Goal: Transaction & Acquisition: Book appointment/travel/reservation

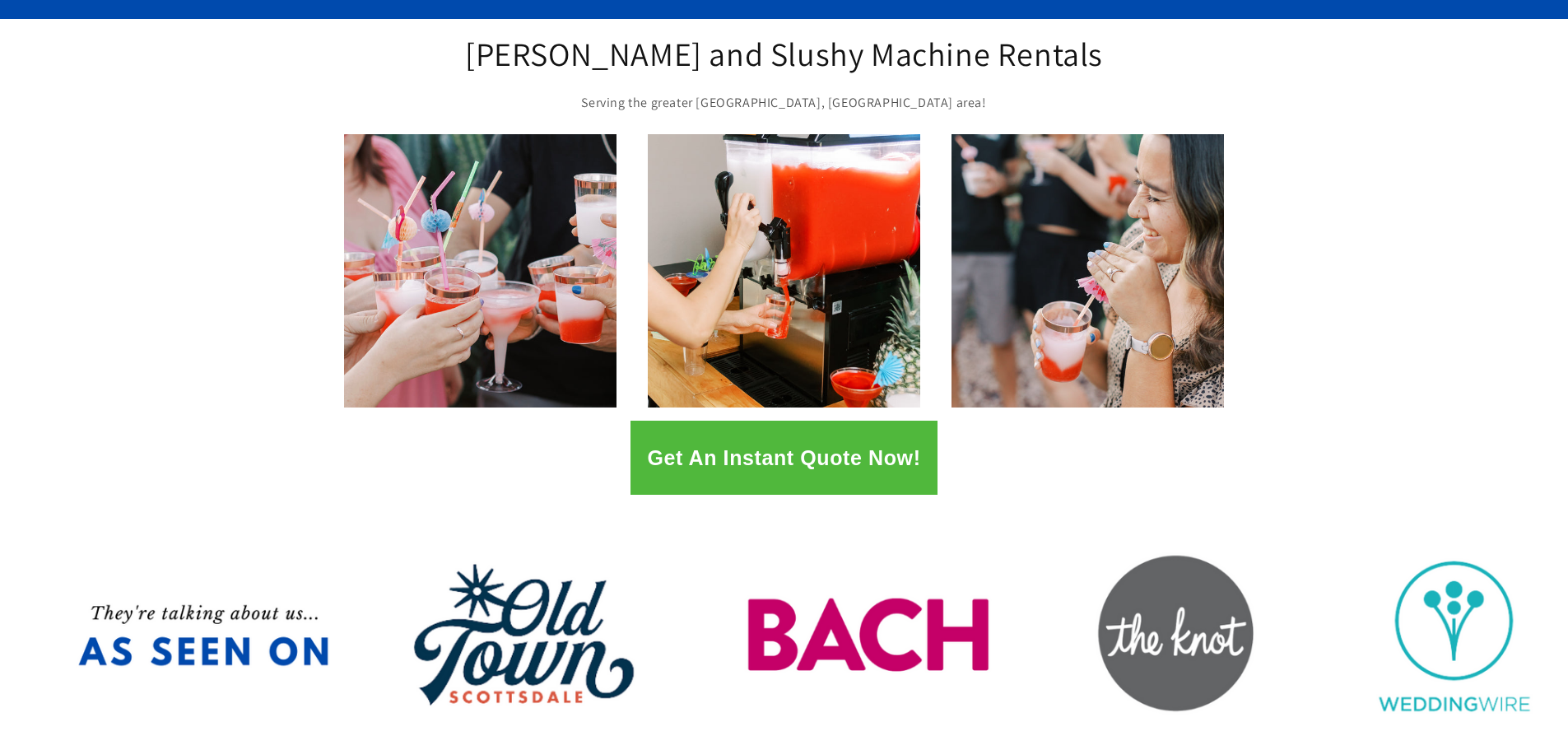
scroll to position [165, 0]
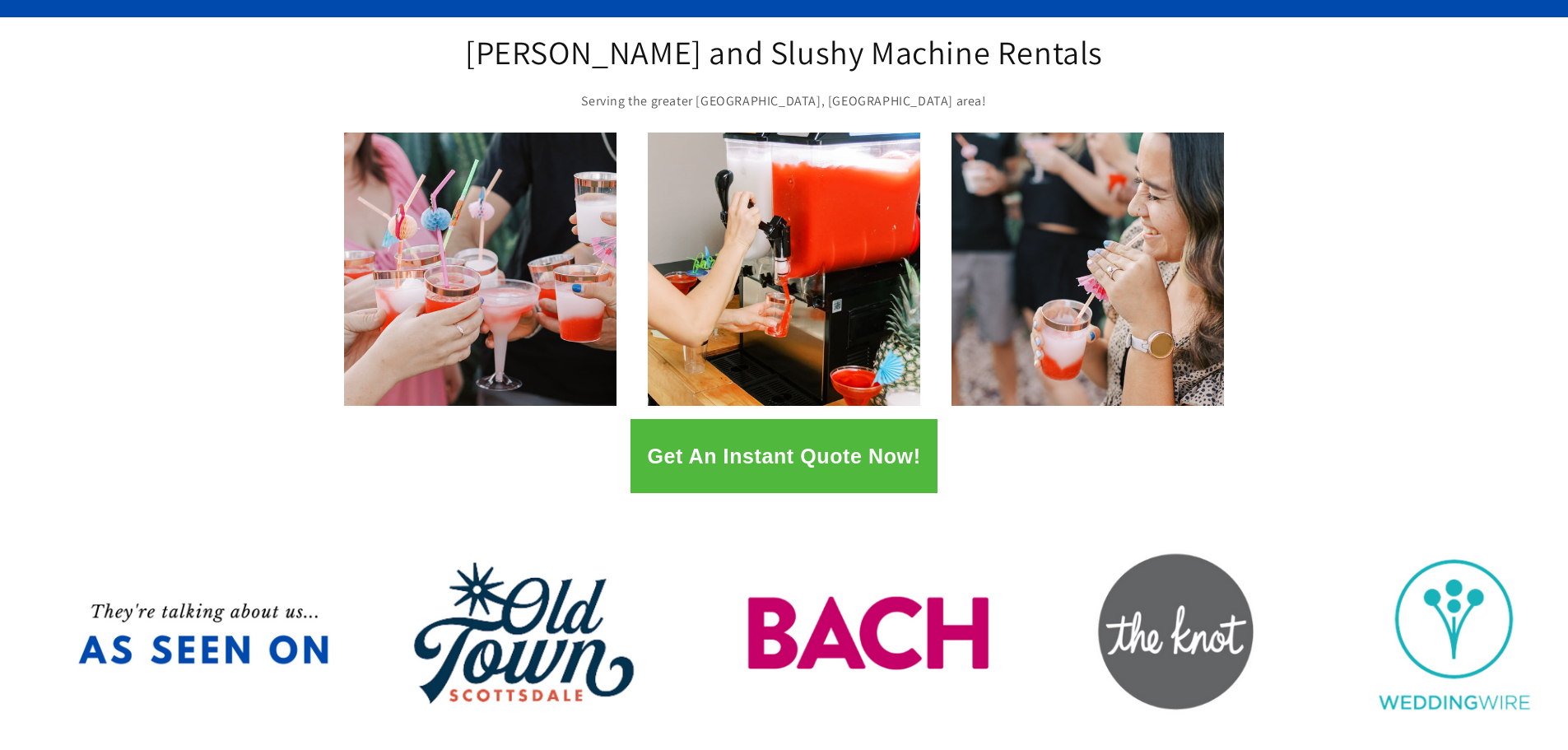
click at [786, 459] on button "Get An Instant Quote Now!" at bounding box center [784, 456] width 306 height 74
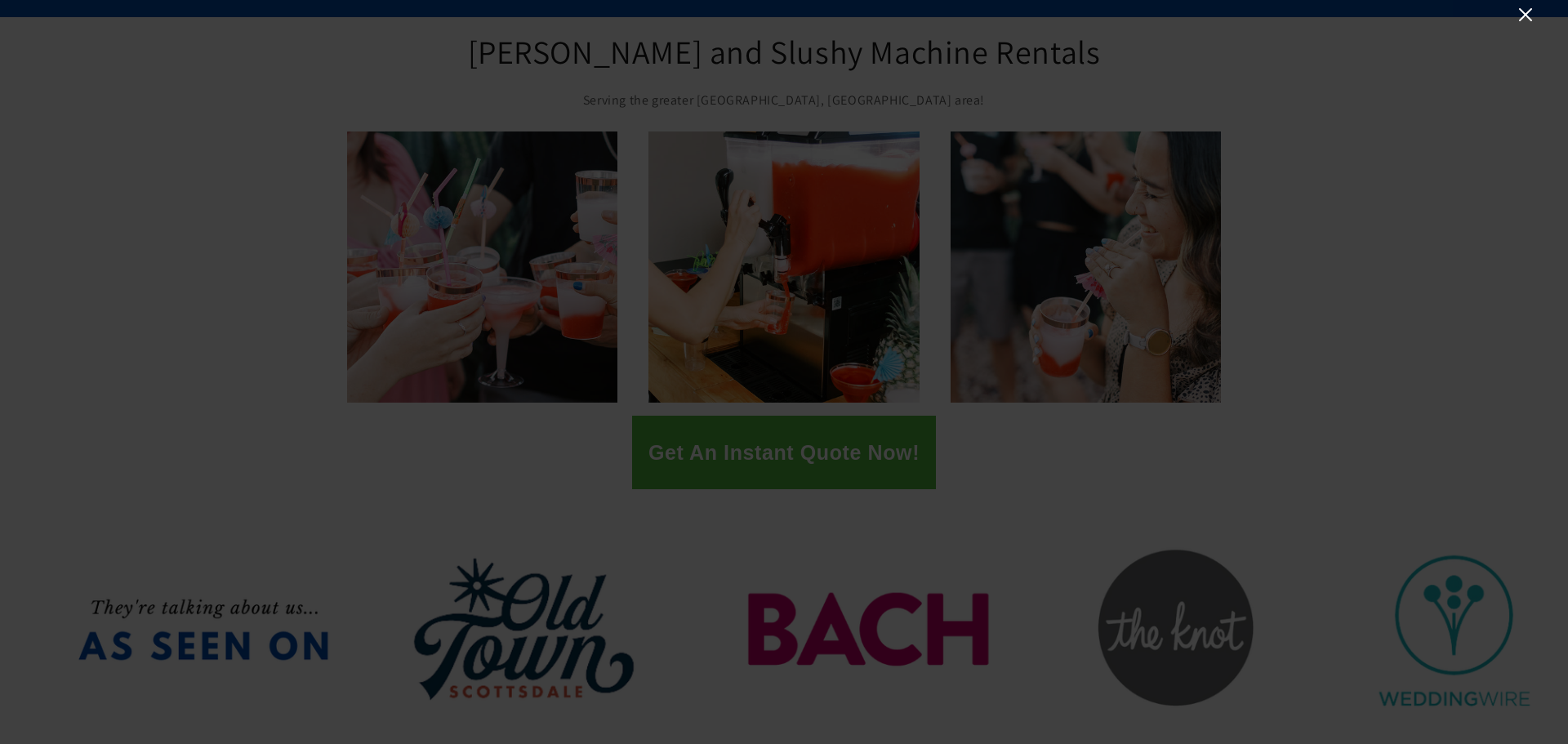
click at [1523, 6] on icon "Close" at bounding box center [1525, 15] width 19 height 19
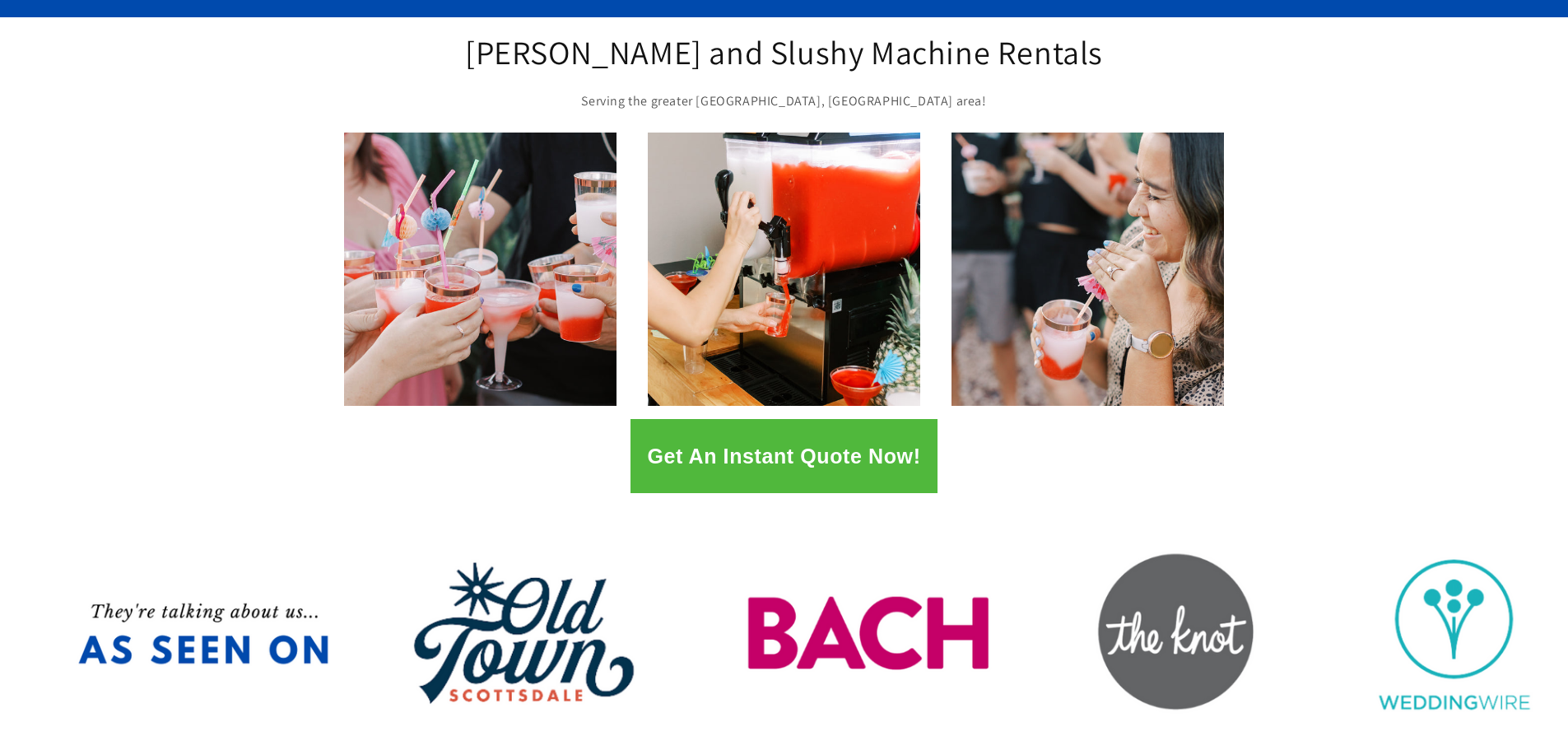
click at [834, 454] on button "Get An Instant Quote Now!" at bounding box center [784, 456] width 306 height 74
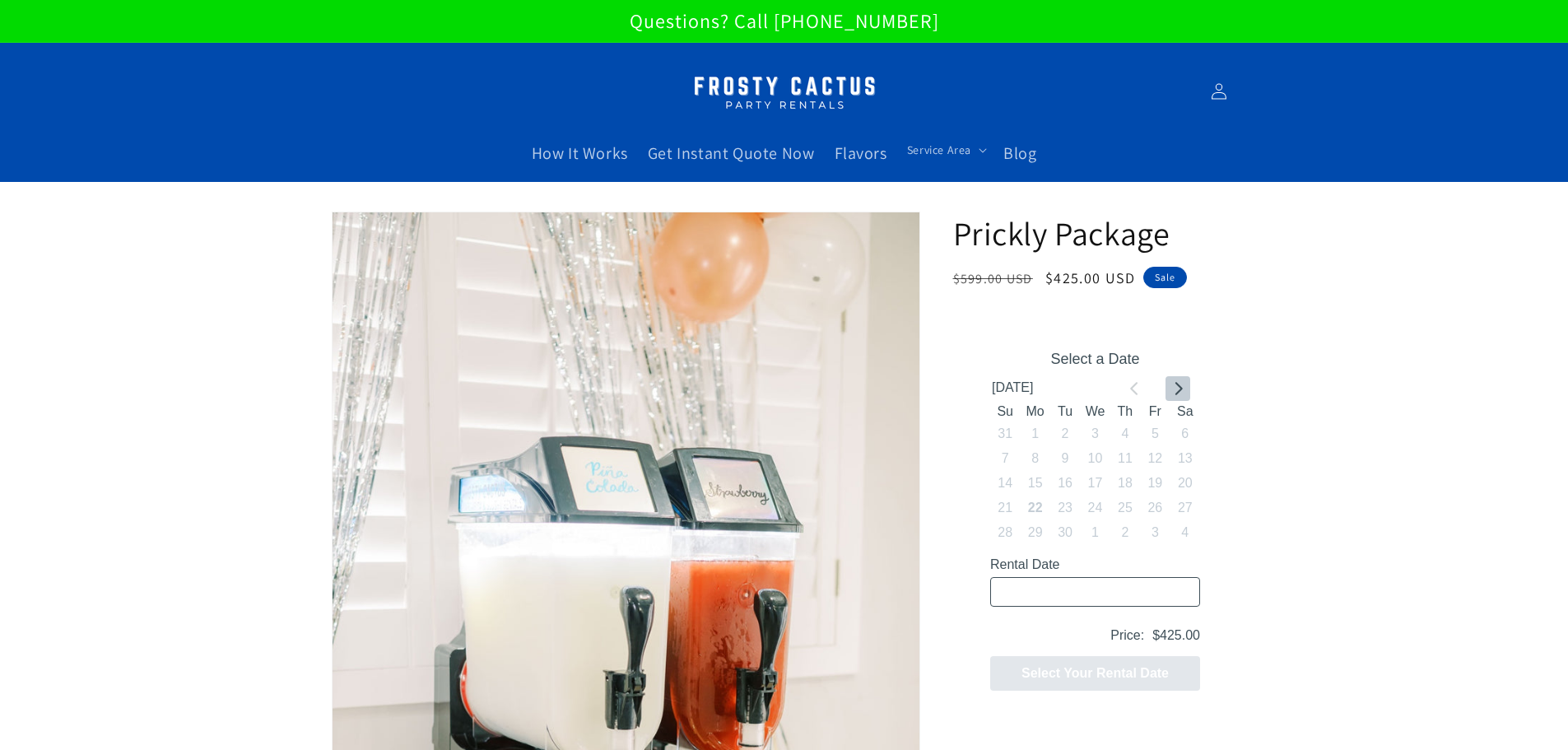
click at [1182, 385] on icon "Go to next month" at bounding box center [1176, 387] width 13 height 13
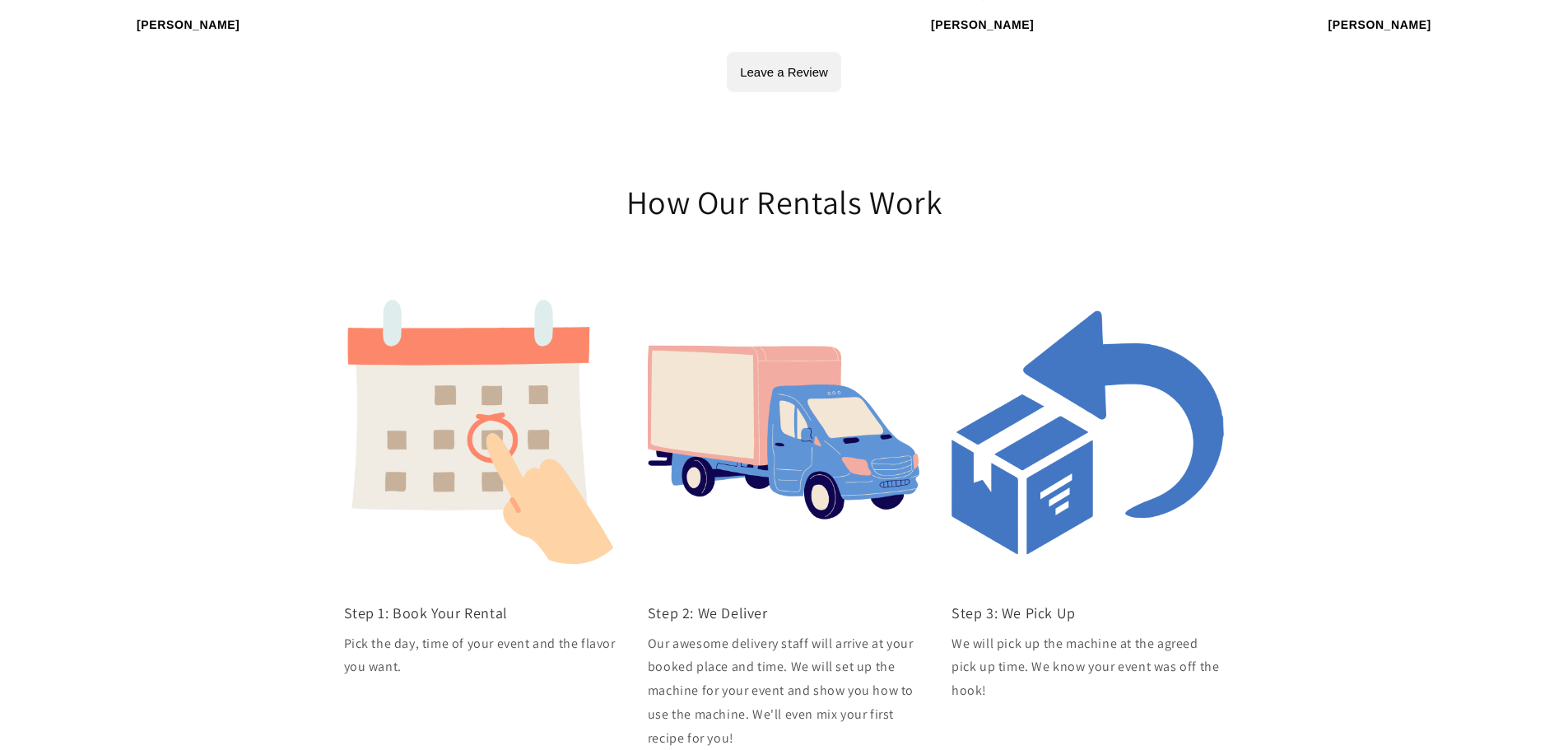
scroll to position [5184, 0]
